Goal: Task Accomplishment & Management: Manage account settings

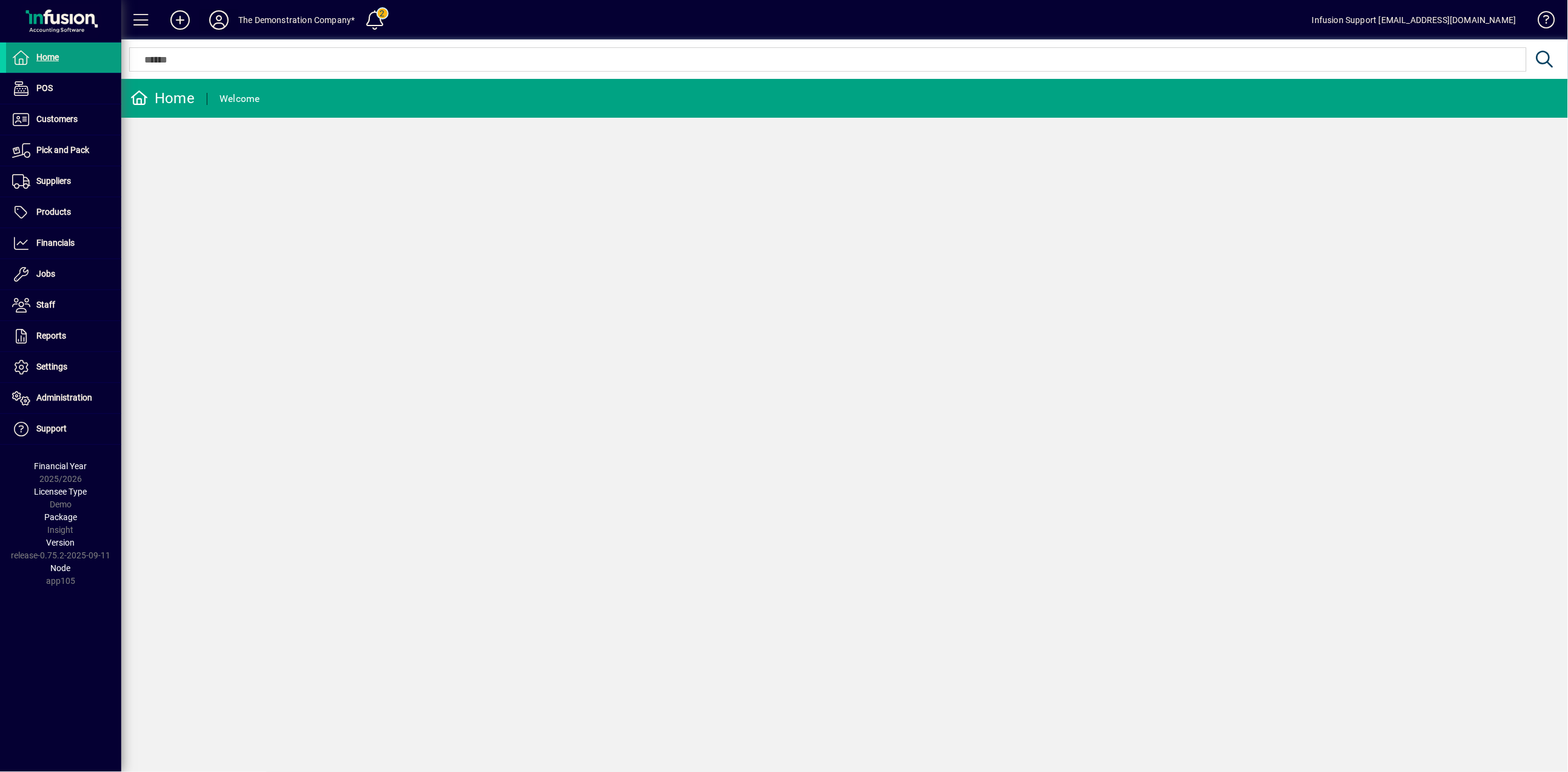
click at [212, 17] on icon at bounding box center [219, 20] width 25 height 19
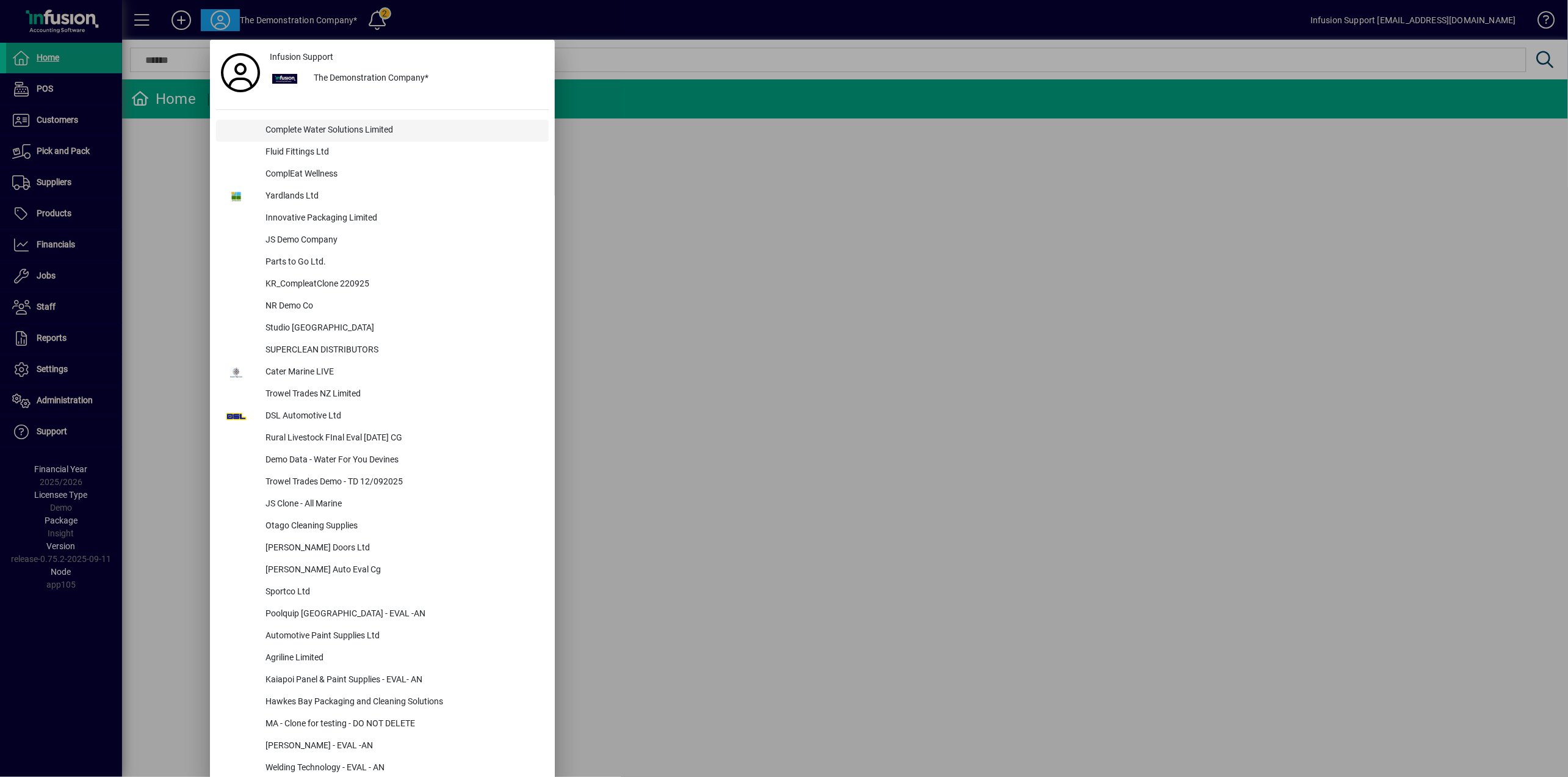
click at [272, 123] on div "Complete Water Solutions Limited" at bounding box center [402, 131] width 293 height 22
